Goal: Task Accomplishment & Management: Use online tool/utility

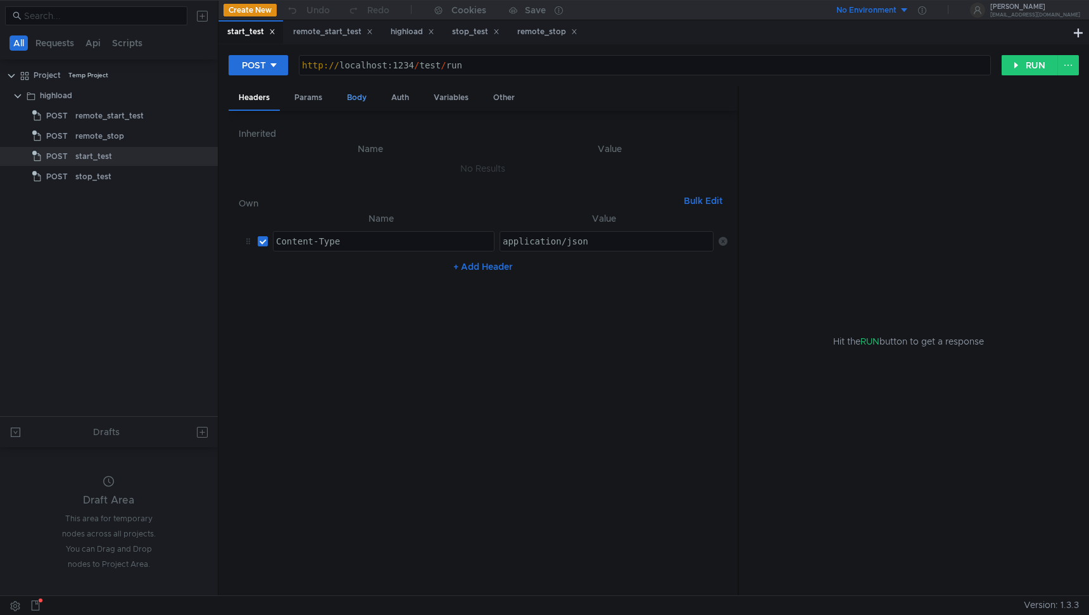
click at [311, 101] on div "Params" at bounding box center [308, 97] width 48 height 23
click at [351, 101] on div "Body" at bounding box center [357, 97] width 40 height 23
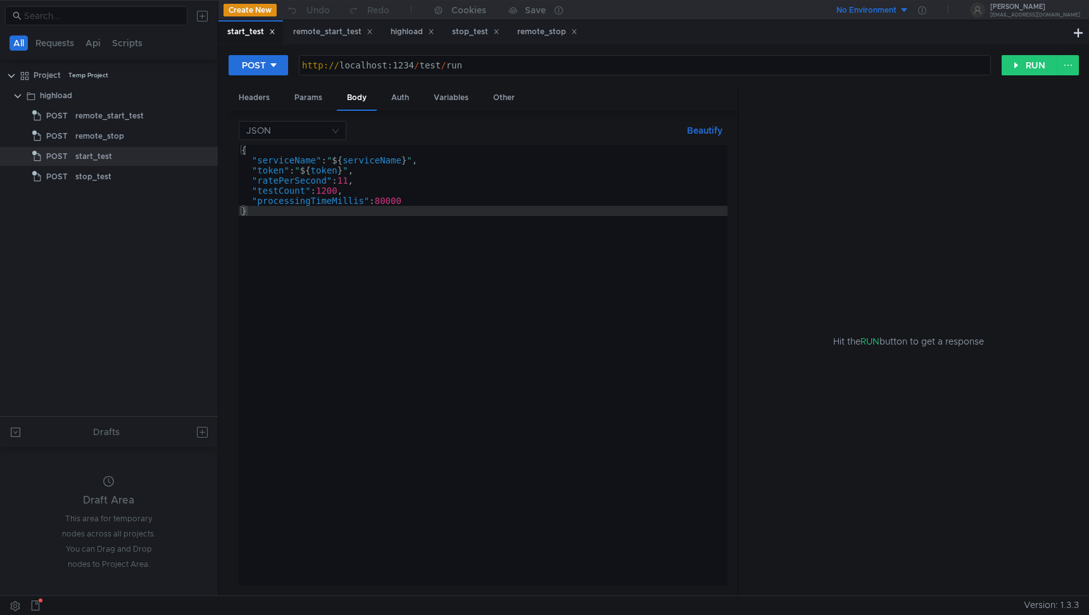
click at [352, 183] on div "{ "serviceName" : " ${ serviceName } " , "token" : " ${ token } " , "ratePerSec…" at bounding box center [483, 375] width 489 height 461
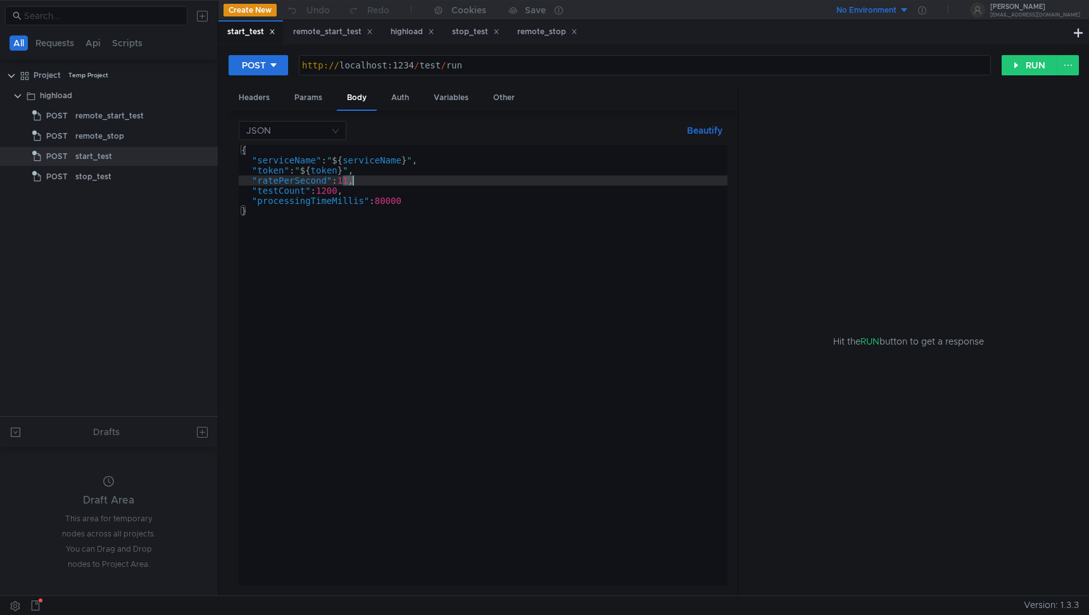
click at [352, 183] on div "{ "serviceName" : " ${ serviceName } " , "token" : " ${ token } " , "ratePerSec…" at bounding box center [483, 375] width 489 height 461
click at [335, 192] on div "{ "serviceName" : " ${ serviceName } " , "token" : " ${ token } " , "ratePerSec…" at bounding box center [483, 375] width 489 height 461
click at [403, 202] on div "{ "serviceName" : " ${ serviceName } " , "token" : " ${ token } " , "ratePerSec…" at bounding box center [483, 375] width 489 height 461
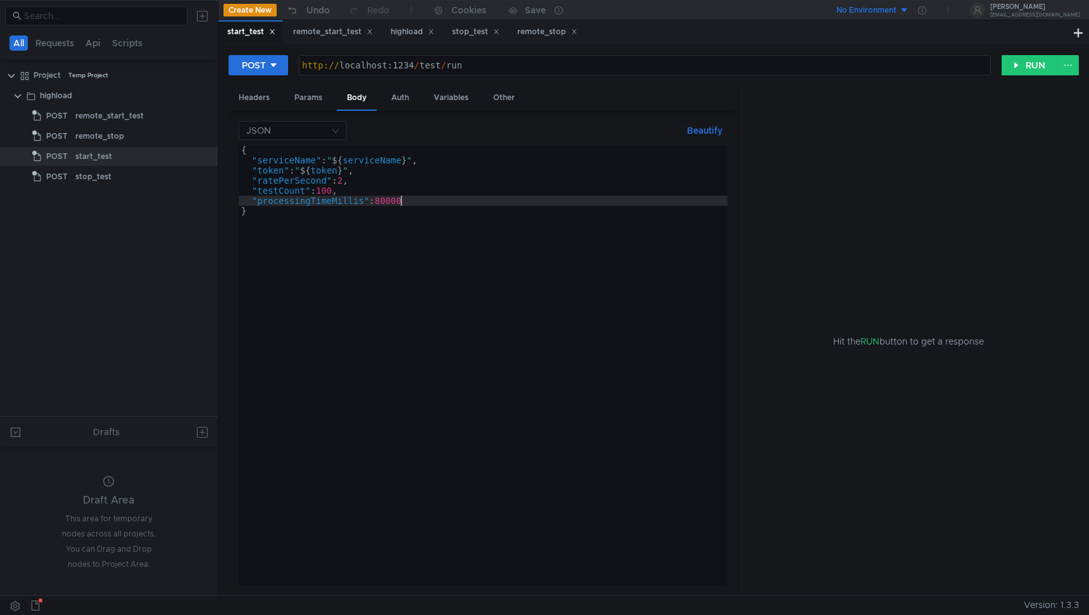
click at [403, 202] on div "{ "serviceName" : " ${ serviceName } " , "token" : " ${ token } " , "ratePerSec…" at bounding box center [483, 375] width 489 height 461
click at [661, 230] on div "{ "serviceName" : " ${ serviceName } " , "token" : " ${ token } " , "ratePerSec…" at bounding box center [483, 375] width 489 height 461
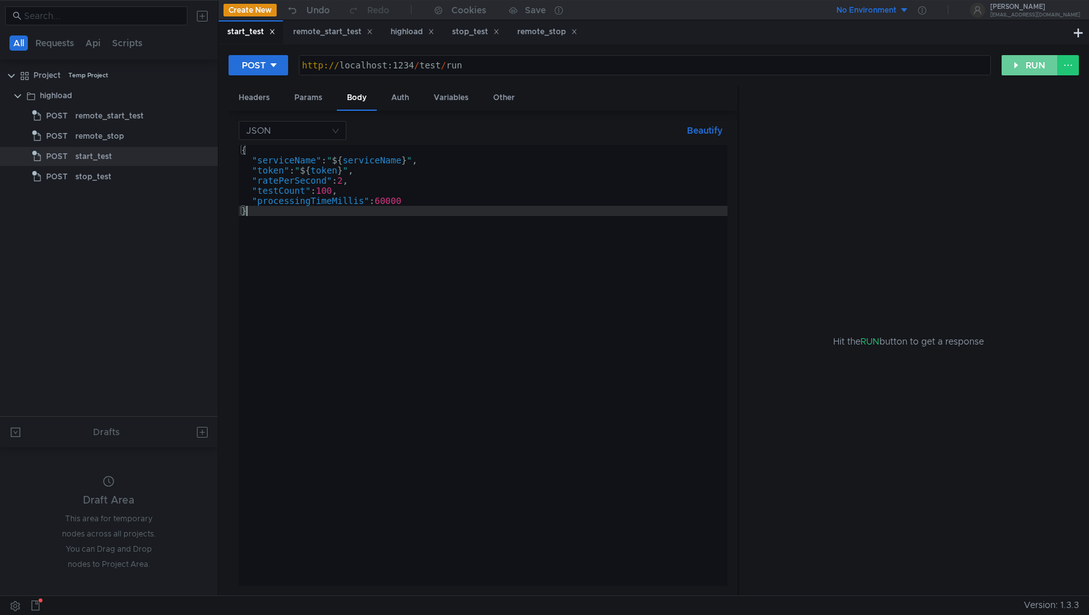
click at [1029, 70] on button "RUN" at bounding box center [1029, 65] width 56 height 20
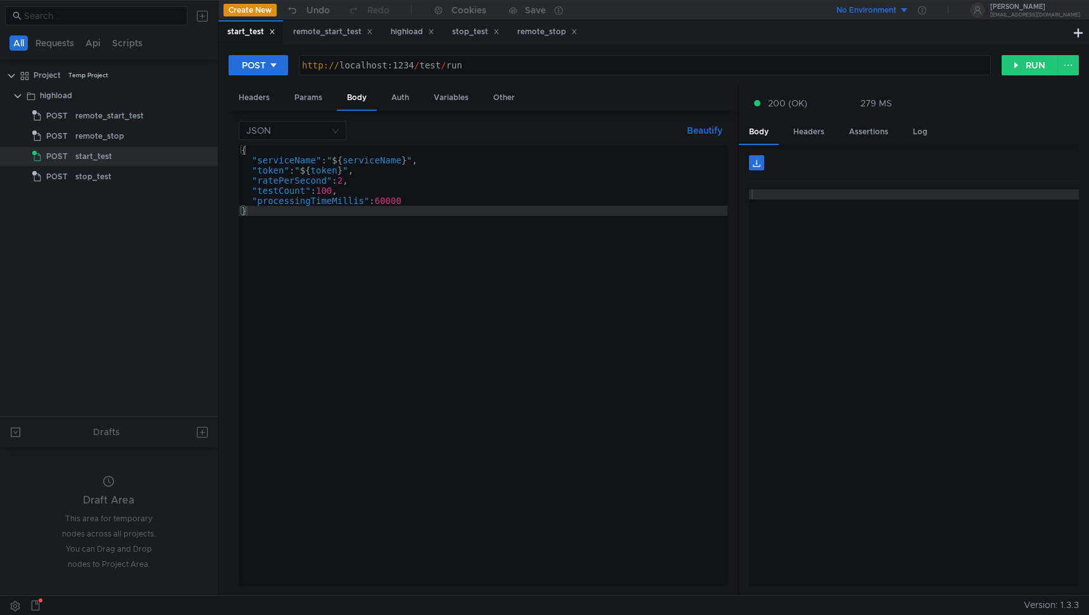
click at [363, 211] on div "{ "serviceName" : " ${ serviceName } " , "token" : " ${ token } " , "ratePerSec…" at bounding box center [483, 375] width 489 height 461
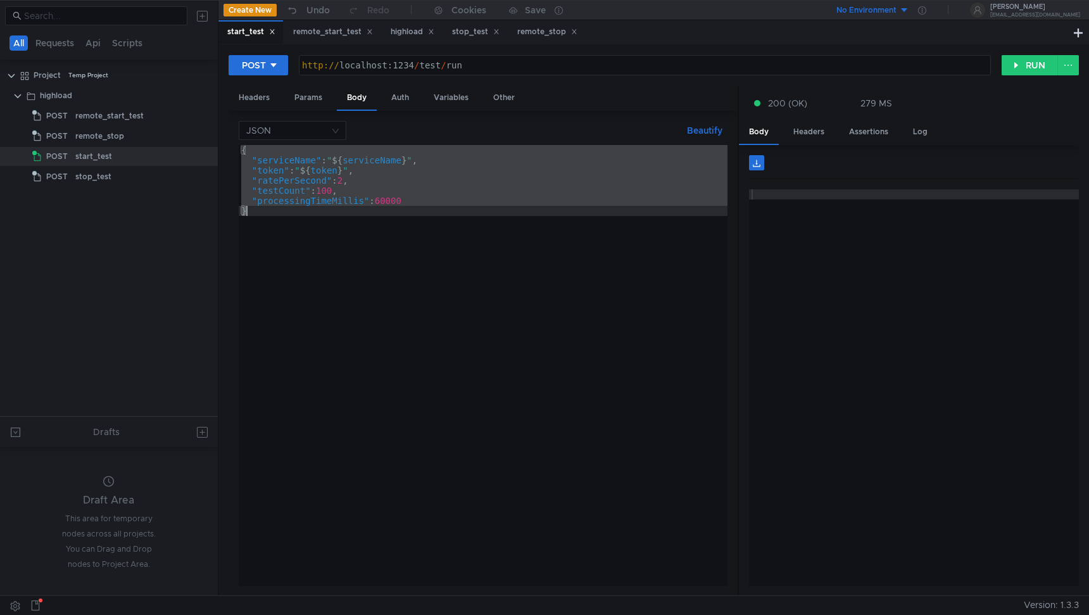
click at [364, 220] on div "{ "serviceName" : " ${ serviceName } " , "token" : " ${ token } " , "ratePerSec…" at bounding box center [483, 375] width 489 height 461
type textarea "}"
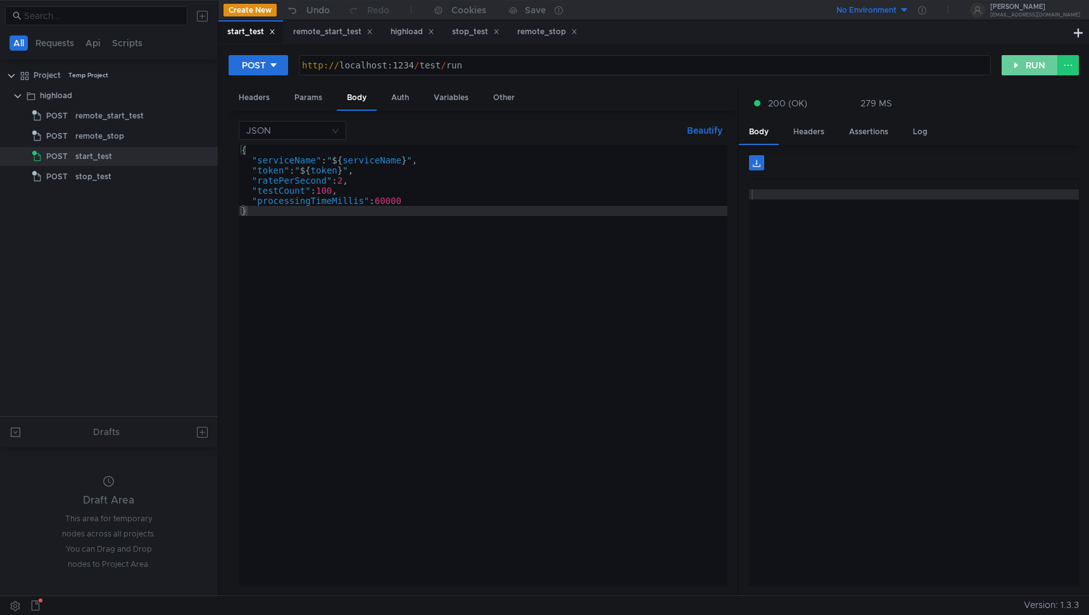
click at [1022, 68] on button "RUN" at bounding box center [1029, 65] width 56 height 20
click at [1017, 59] on button "RUN" at bounding box center [1029, 65] width 56 height 20
click at [1014, 68] on button "RUN" at bounding box center [1029, 65] width 56 height 20
click at [1041, 67] on button "RUN" at bounding box center [1029, 65] width 56 height 20
click at [128, 168] on div "stop_test" at bounding box center [128, 176] width 106 height 19
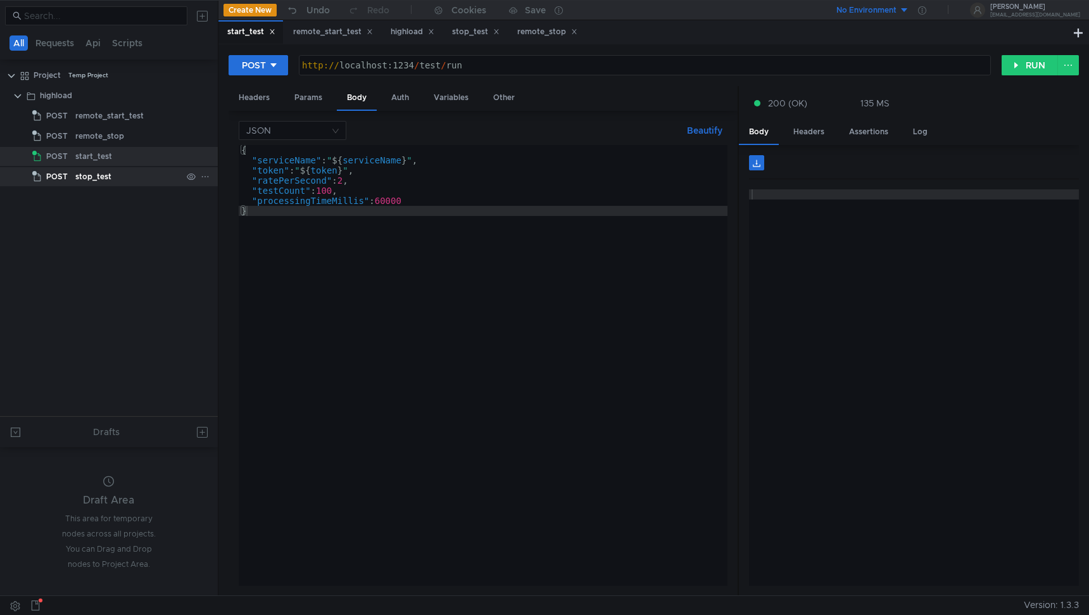
click at [128, 168] on div "stop_test" at bounding box center [128, 176] width 106 height 19
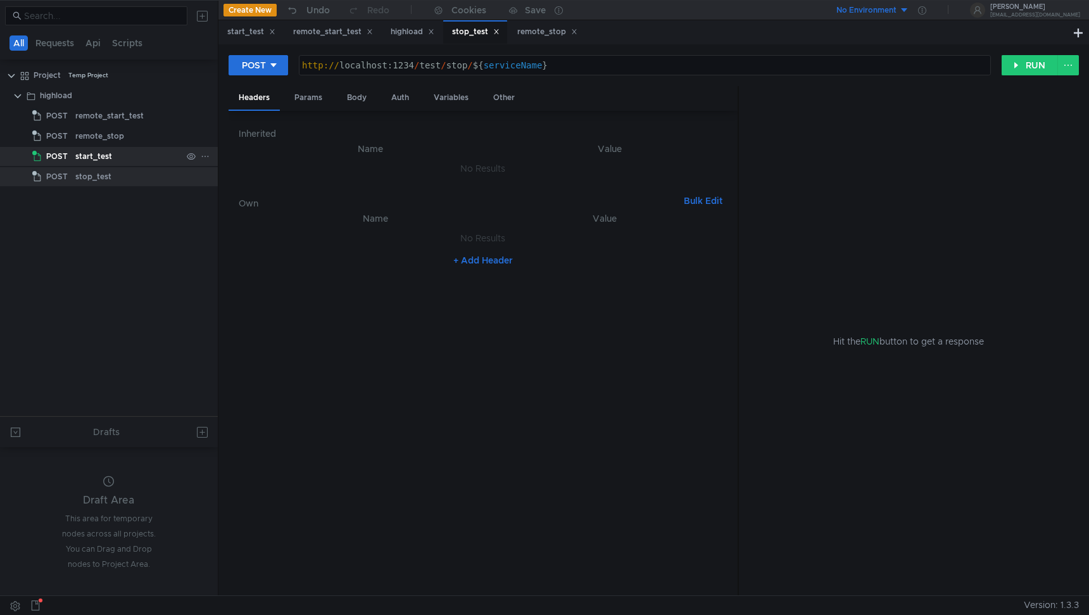
click at [156, 156] on div "start_test" at bounding box center [128, 156] width 106 height 19
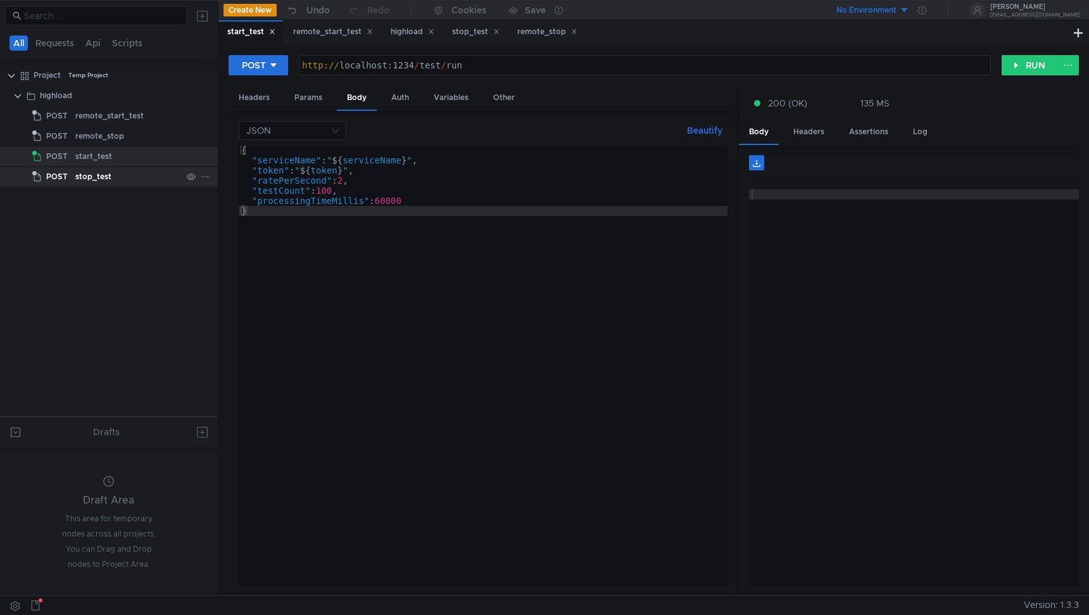
click at [150, 176] on div "stop_test" at bounding box center [128, 176] width 106 height 19
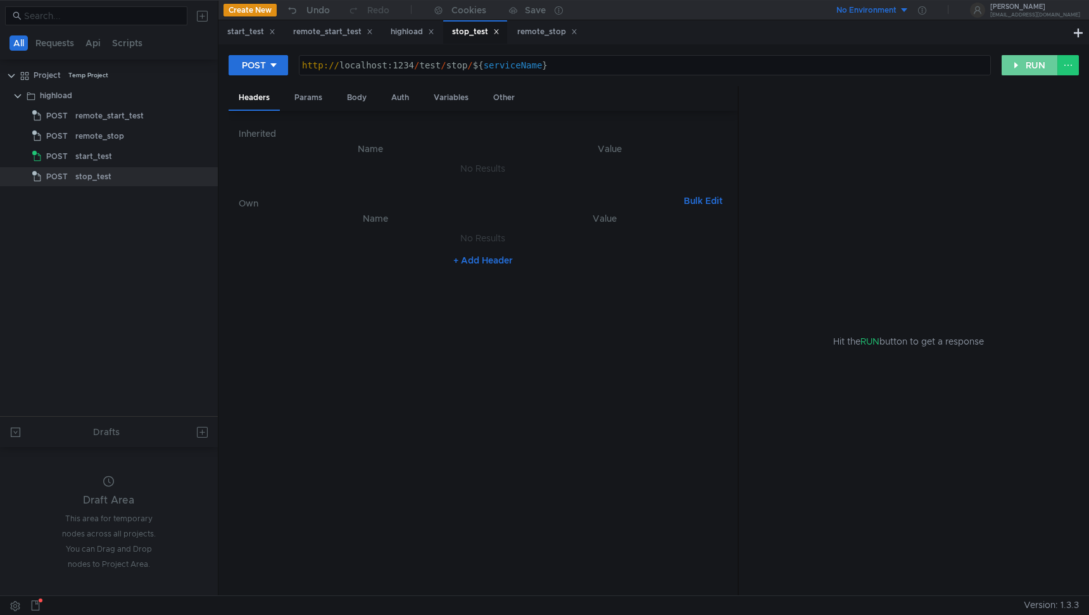
click at [1028, 69] on button "RUN" at bounding box center [1029, 65] width 56 height 20
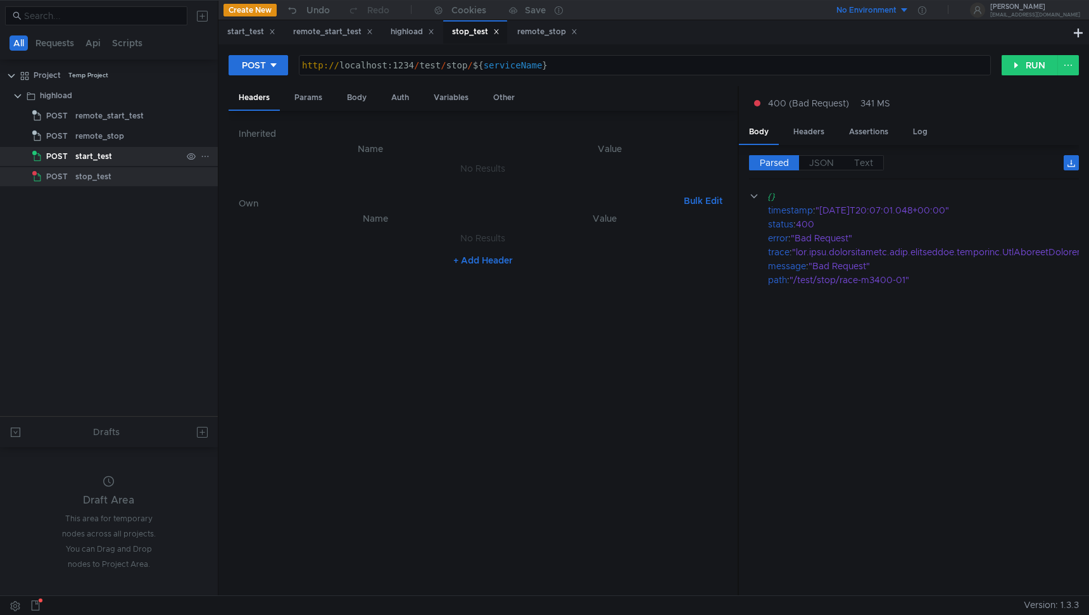
click at [135, 161] on div "start_test" at bounding box center [128, 156] width 106 height 19
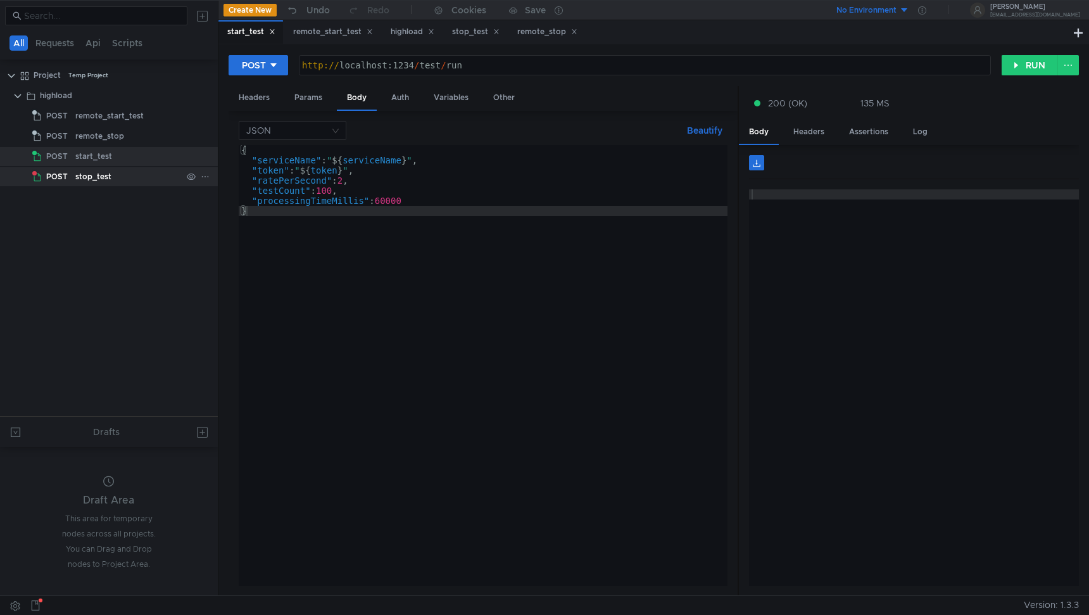
click at [151, 171] on div "stop_test" at bounding box center [128, 176] width 106 height 19
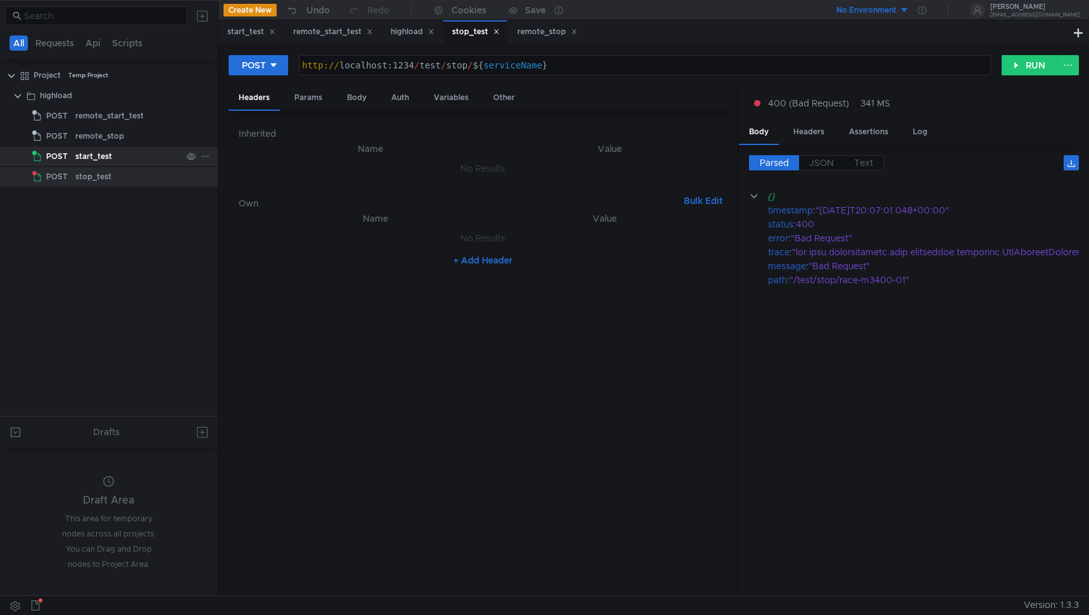
click at [150, 158] on div "start_test" at bounding box center [128, 156] width 106 height 19
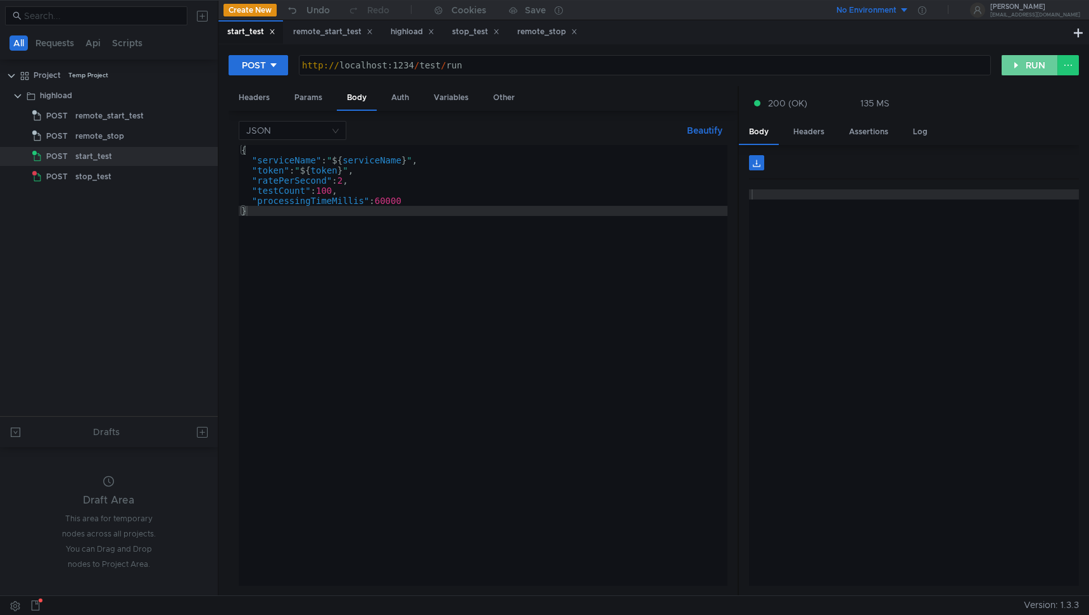
click at [1036, 72] on button "RUN" at bounding box center [1029, 65] width 56 height 20
click at [1018, 73] on button "RUN" at bounding box center [1029, 65] width 56 height 20
click at [1017, 65] on button "RUN" at bounding box center [1029, 65] width 56 height 20
click at [135, 177] on div "stop_test" at bounding box center [128, 176] width 106 height 19
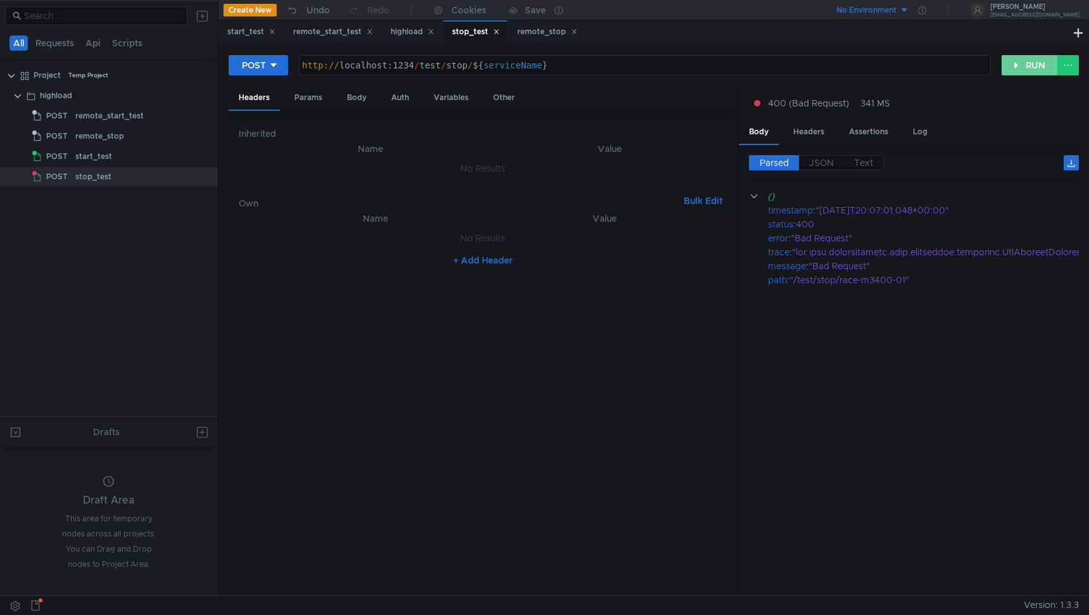
click at [1023, 56] on button "RUN" at bounding box center [1029, 65] width 56 height 20
click at [158, 153] on div "start_test" at bounding box center [128, 156] width 106 height 19
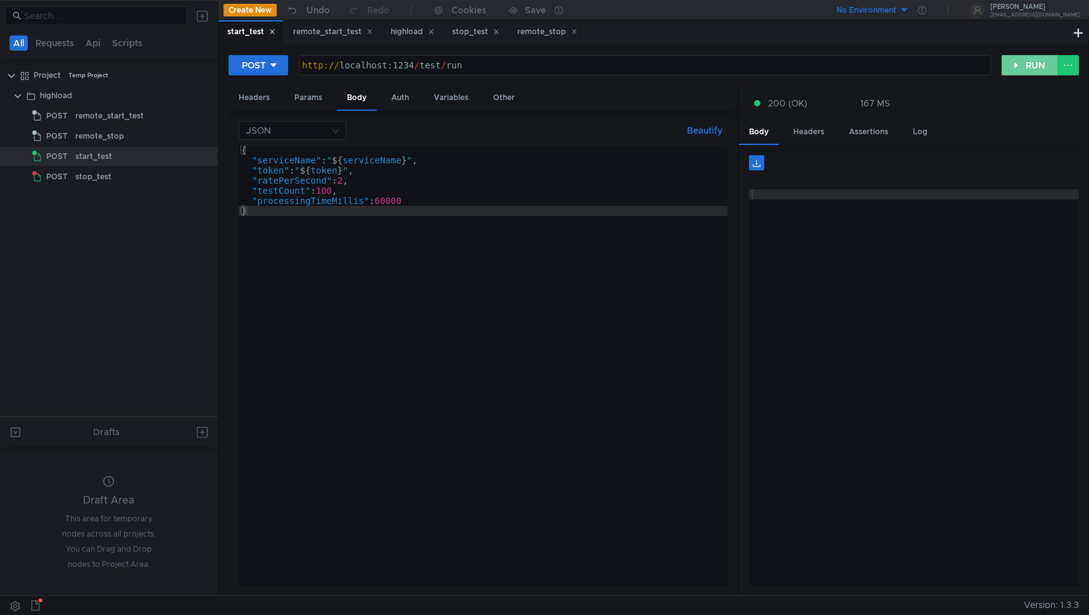
click at [1022, 64] on button "RUN" at bounding box center [1029, 65] width 56 height 20
click at [1021, 68] on button "RUN" at bounding box center [1029, 65] width 56 height 20
click at [141, 113] on div "remote_start_test" at bounding box center [109, 115] width 68 height 19
click at [159, 122] on div "remote_start_test" at bounding box center [128, 115] width 106 height 19
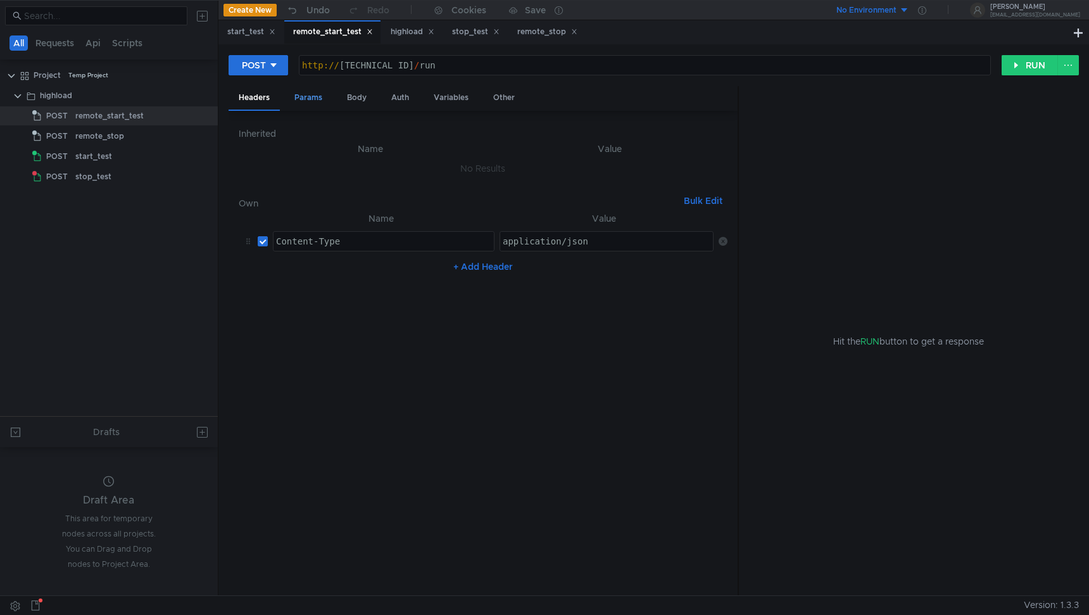
click at [313, 108] on div "Params" at bounding box center [308, 97] width 48 height 23
click at [345, 108] on div "Body" at bounding box center [357, 97] width 40 height 23
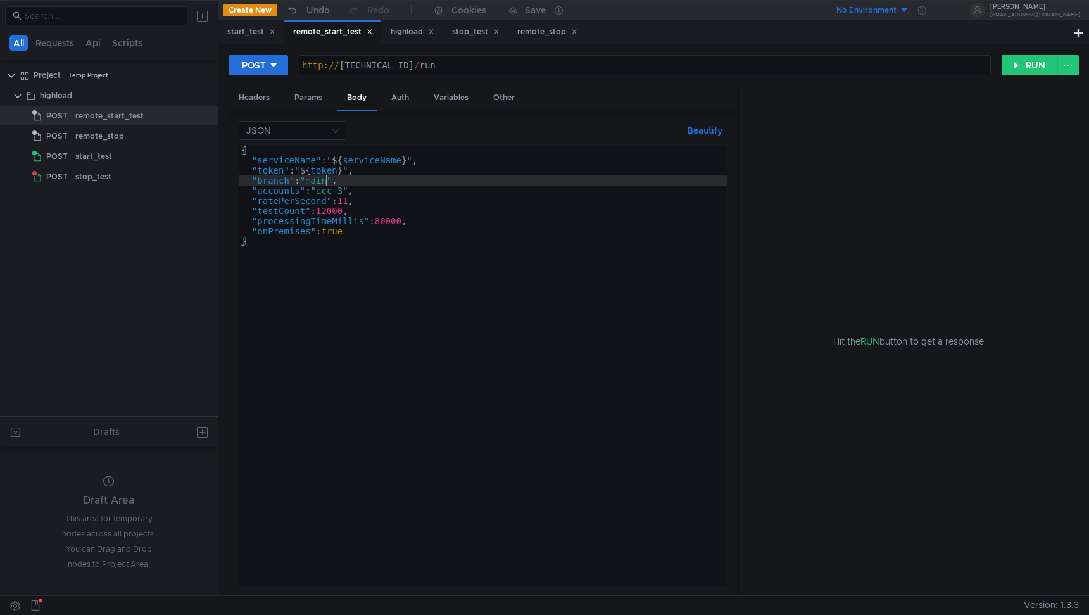
click at [327, 182] on div "{ "serviceName" : " ${ serviceName } " , "token" : " ${ token } " , "branch" : …" at bounding box center [483, 375] width 489 height 461
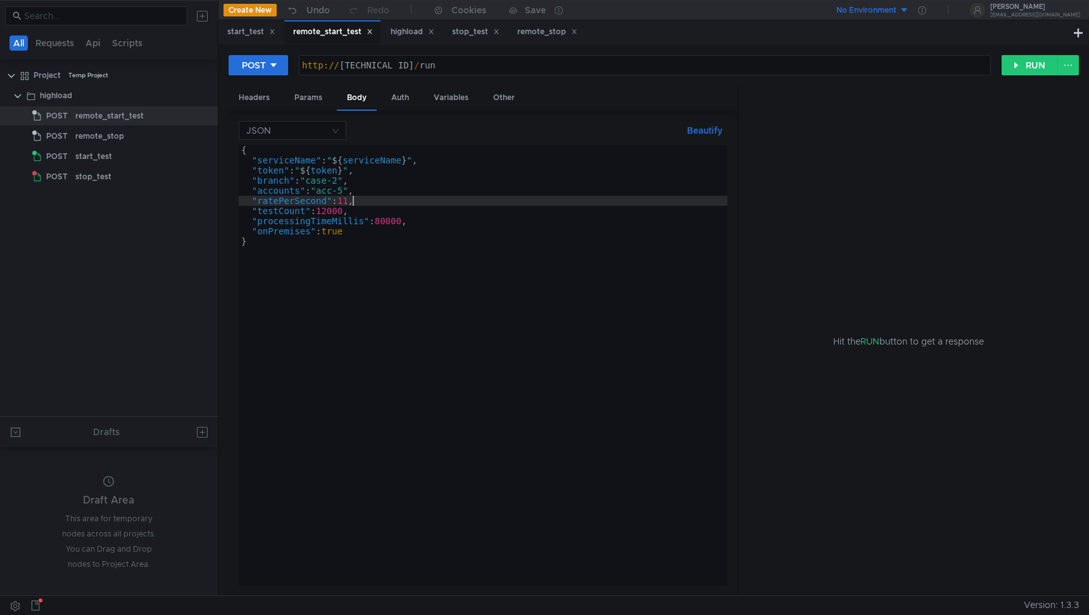
click at [351, 204] on div "{ "serviceName" : " ${ serviceName } " , "token" : " ${ token } " , "branch" : …" at bounding box center [483, 375] width 489 height 461
click at [339, 213] on div "{ "serviceName" : " ${ serviceName } " , "token" : " ${ token } " , "branch" : …" at bounding box center [483, 375] width 489 height 461
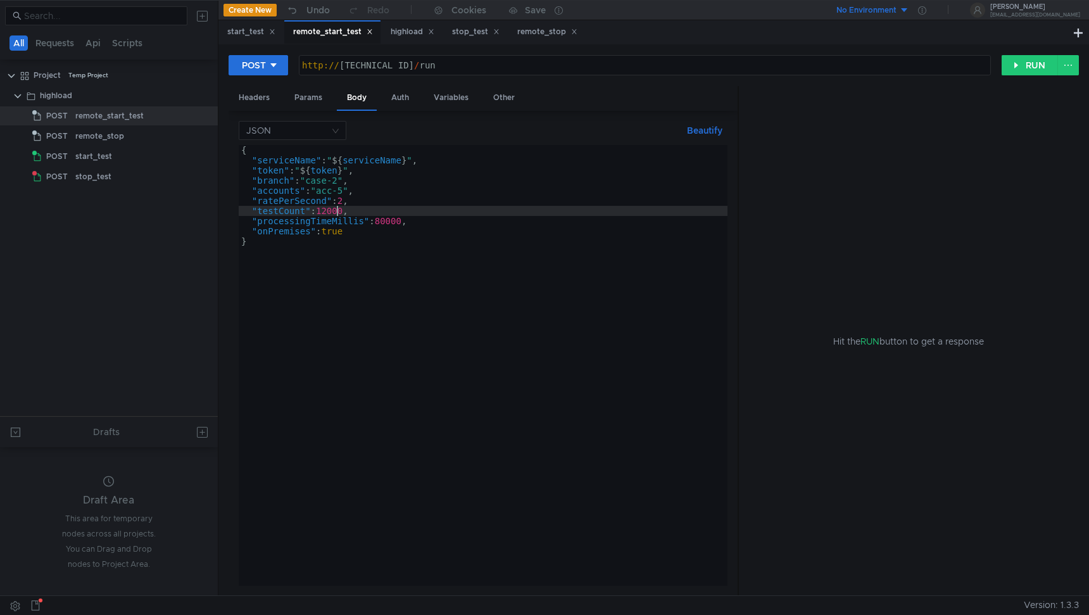
click at [339, 213] on div "{ "serviceName" : " ${ serviceName } " , "token" : " ${ token } " , "branch" : …" at bounding box center [483, 375] width 489 height 461
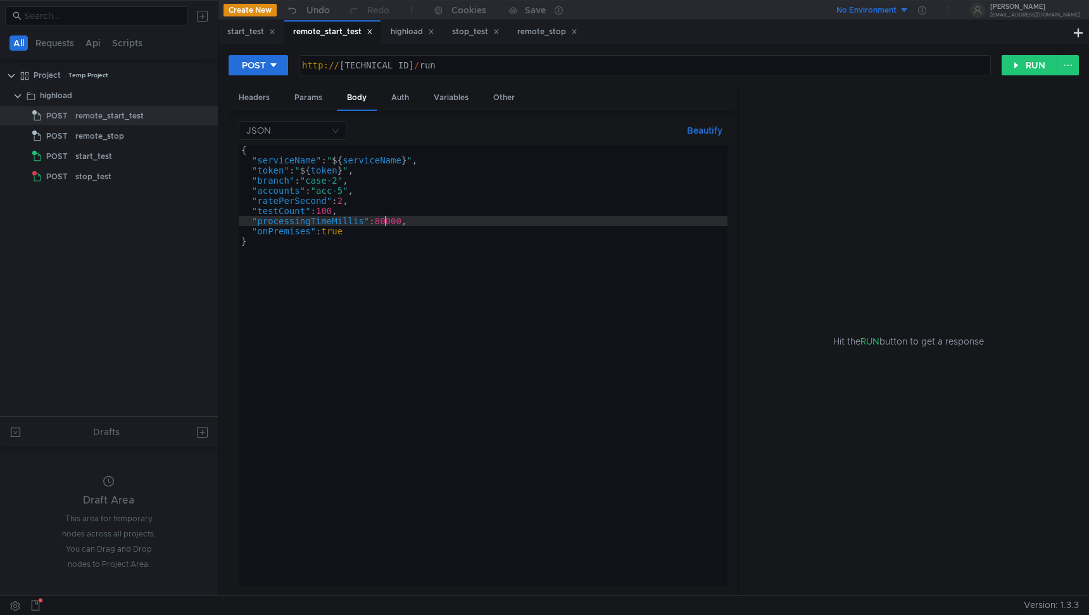
click at [384, 221] on div "{ "serviceName" : " ${ serviceName } " , "token" : " ${ token } " , "branch" : …" at bounding box center [483, 375] width 489 height 461
click at [373, 229] on div "{ "serviceName" : " ${ serviceName } " , "token" : " ${ token } " , "branch" : …" at bounding box center [483, 375] width 489 height 461
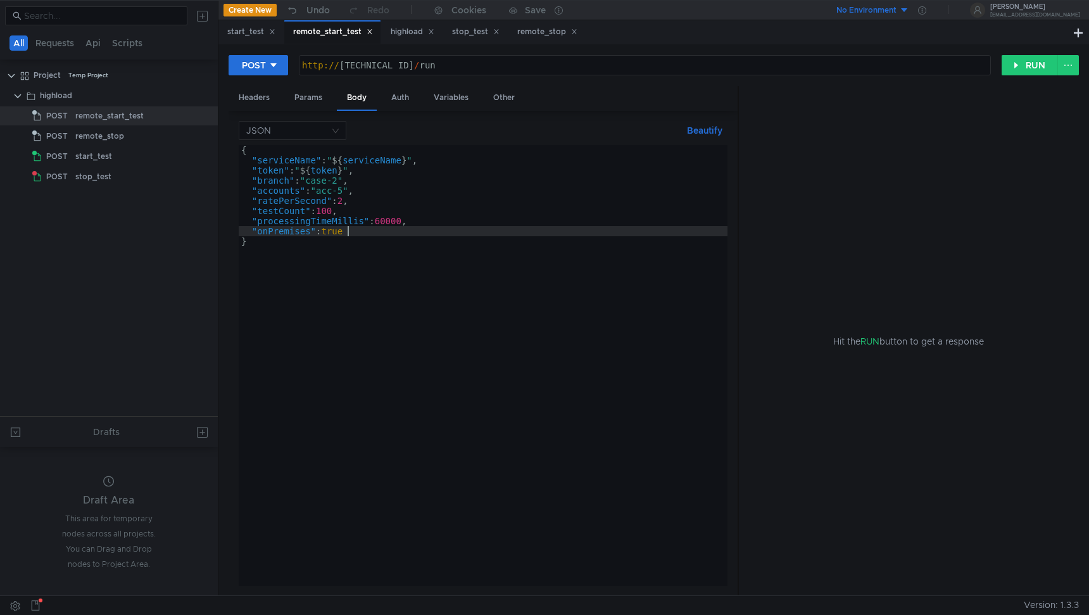
click at [373, 247] on div "{ "serviceName" : " ${ serviceName } " , "token" : " ${ token } " , "branch" : …" at bounding box center [483, 375] width 489 height 461
type textarea "}"
click at [1019, 65] on button "RUN" at bounding box center [1029, 65] width 56 height 20
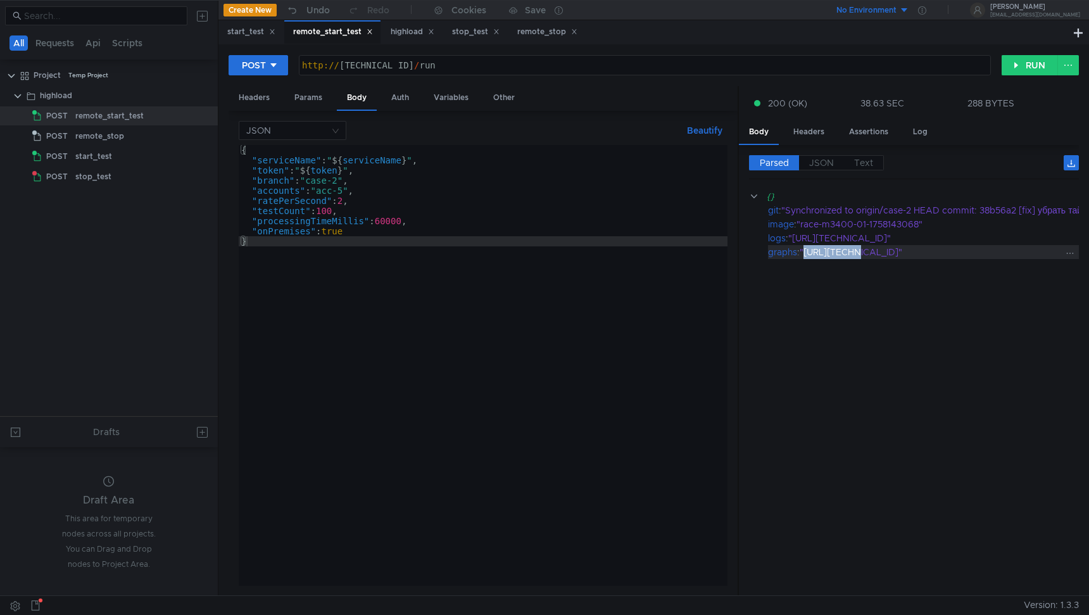
drag, startPoint x: 808, startPoint y: 254, endPoint x: 849, endPoint y: 256, distance: 41.2
click at [849, 256] on div ""http://77.234.215.138:33000/"" at bounding box center [956, 252] width 315 height 14
drag, startPoint x: 805, startPoint y: 254, endPoint x: 925, endPoint y: 252, distance: 120.3
click at [925, 252] on div ""http://77.234.215.138:33000/"" at bounding box center [956, 252] width 315 height 14
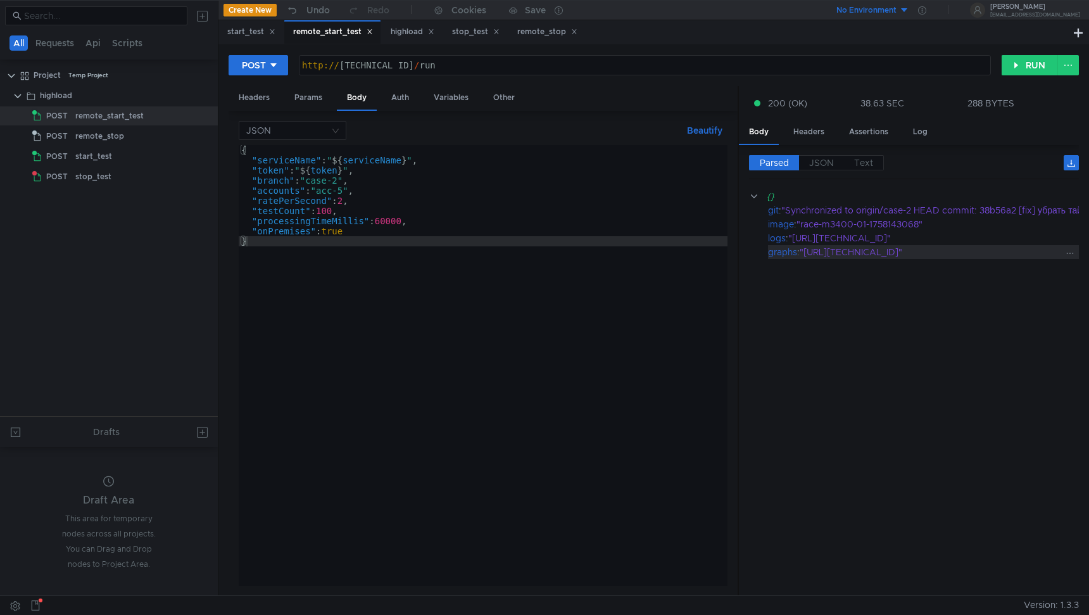
copy div "http://77.234.215.138:33000/"
drag, startPoint x: 794, startPoint y: 237, endPoint x: 1059, endPoint y: 239, distance: 265.2
click at [1059, 239] on div ""http://77.234.215.138:34321/logs/94c559781e806ab6cc512ec630985278566c3297f1132…" at bounding box center [950, 238] width 325 height 14
copy div "http://77.234.215.138:34321/logs/94c559781e806ab6cc512ec63"
